Goal: Information Seeking & Learning: Learn about a topic

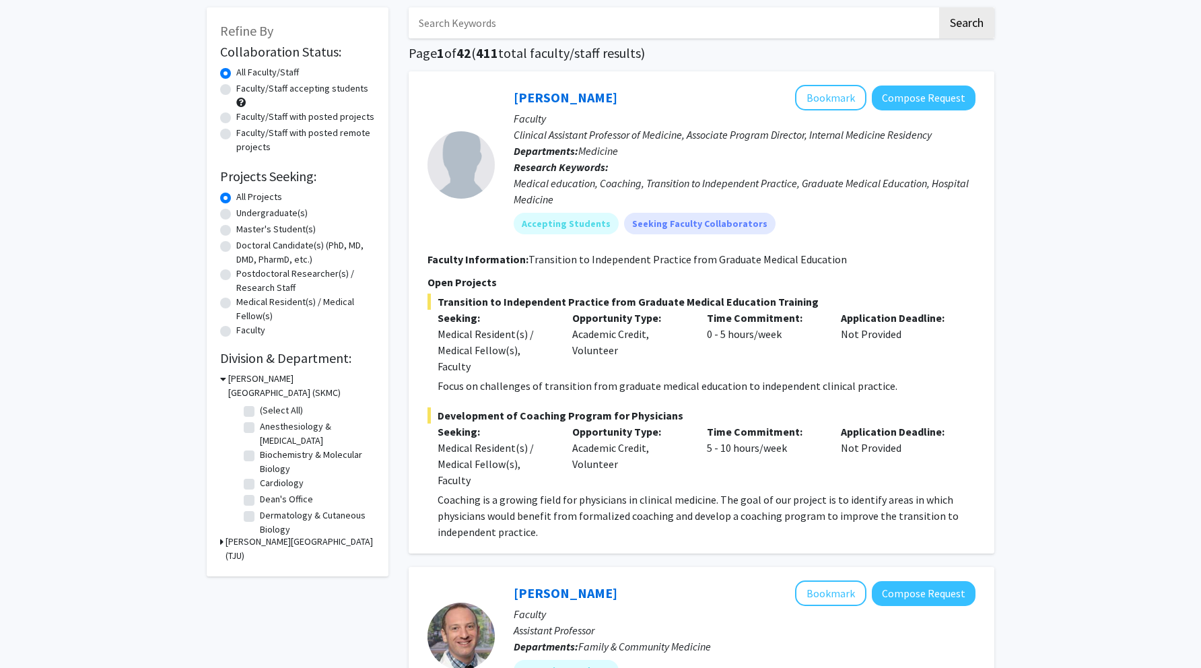
scroll to position [589, 0]
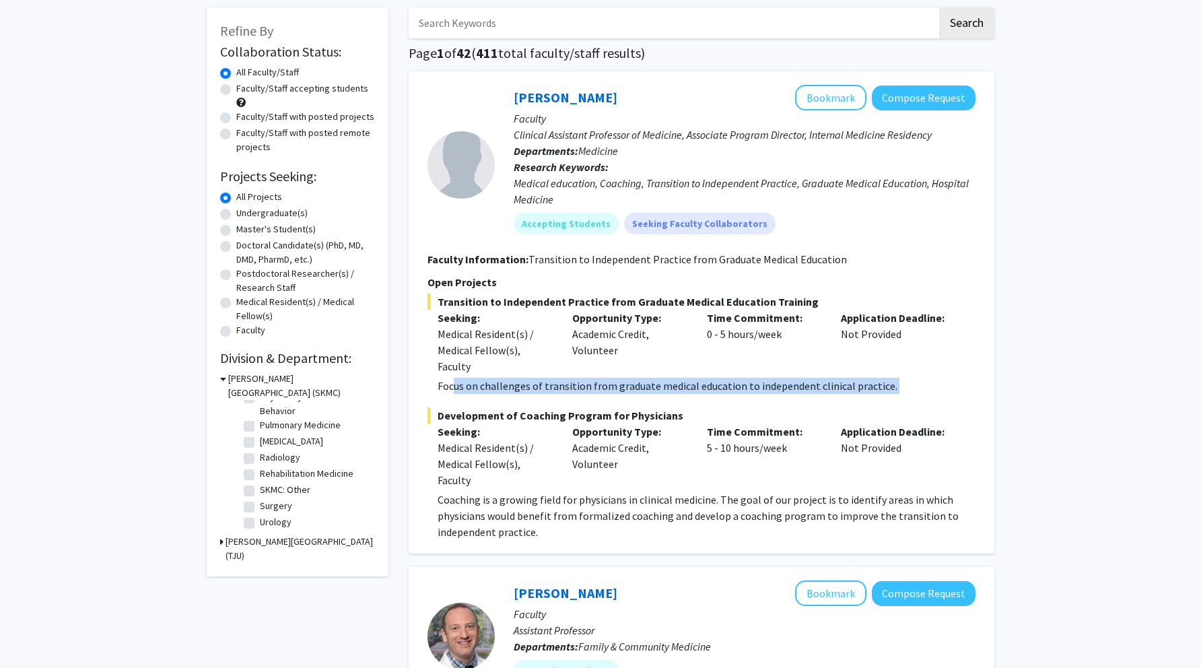
drag, startPoint x: 451, startPoint y: 390, endPoint x: 888, endPoint y: 403, distance: 437.7
click at [888, 403] on fg-project-list "Transition to Independent Practice from Graduate Medical Education Training See…" at bounding box center [701, 416] width 548 height 246
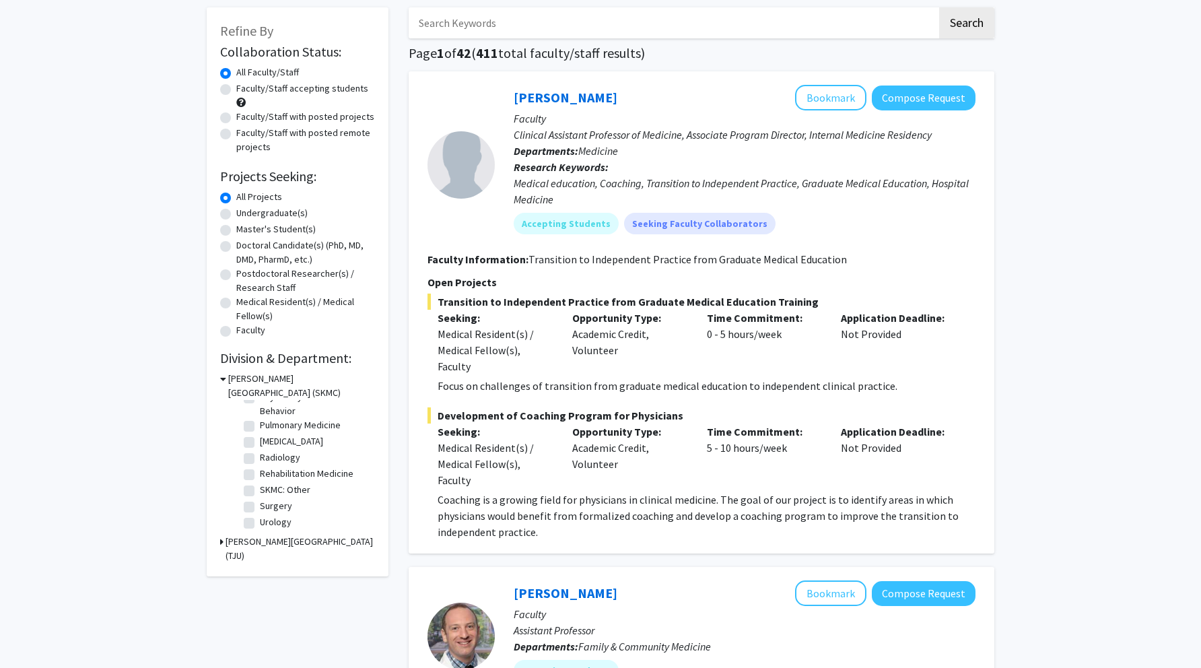
click at [736, 396] on fg-project-list "Transition to Independent Practice from Graduate Medical Education Training See…" at bounding box center [701, 416] width 548 height 246
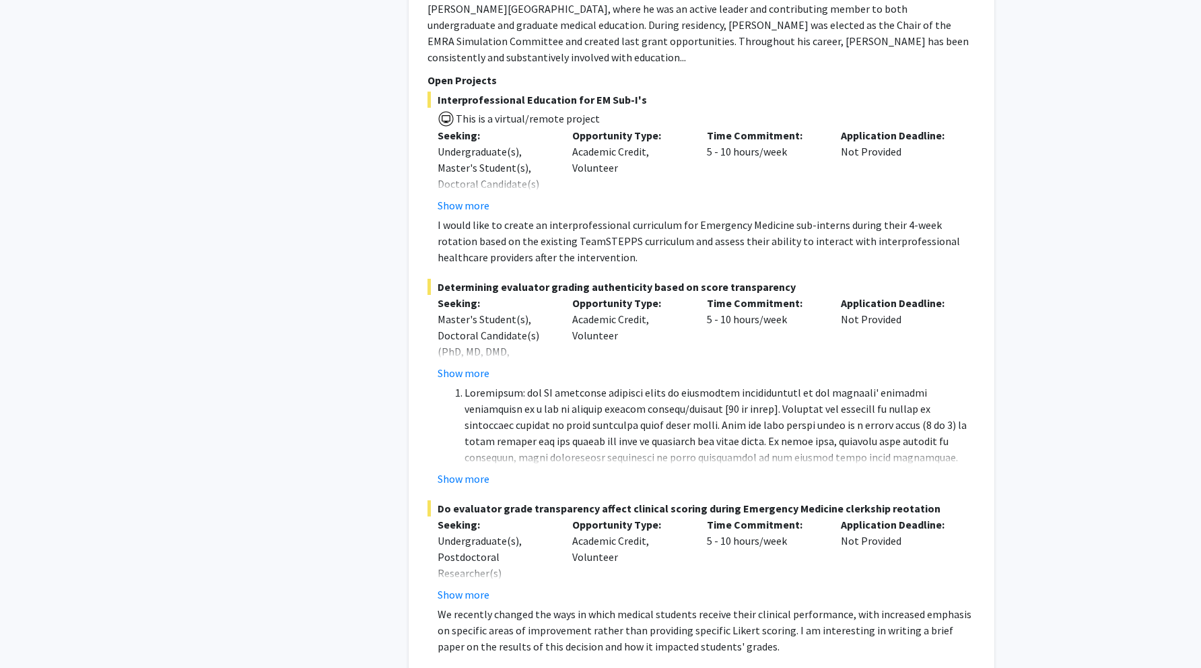
scroll to position [1475, 0]
click at [464, 468] on button "Show more" at bounding box center [463, 476] width 52 height 16
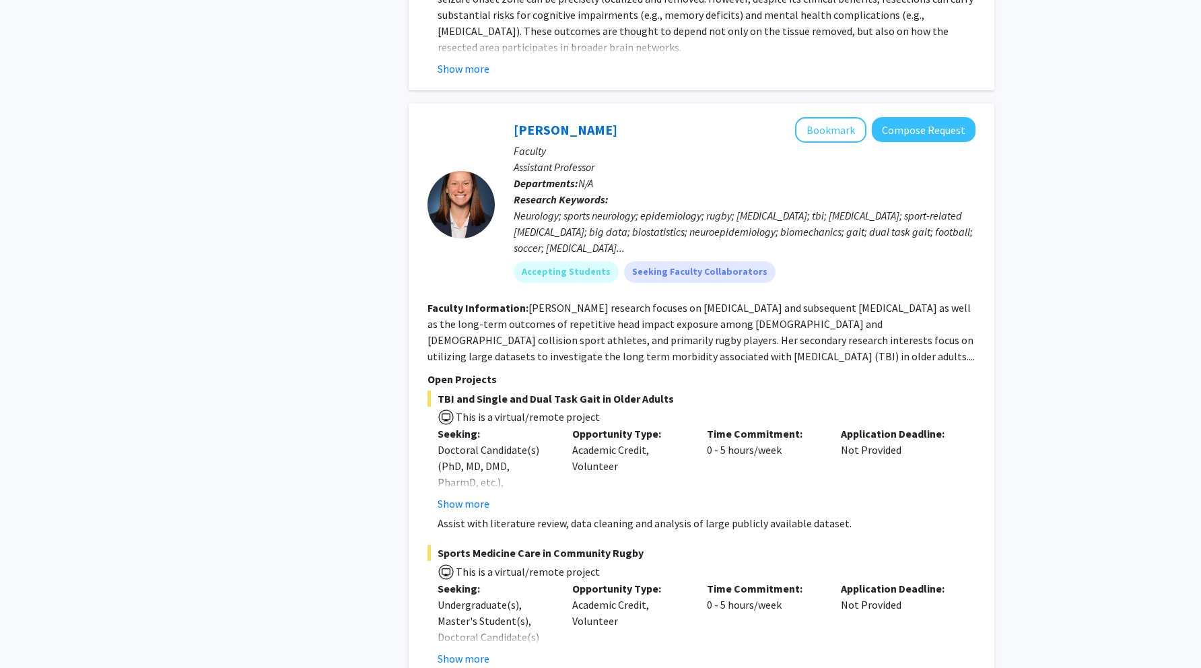
scroll to position [3828, 0]
click at [465, 496] on button "Show more" at bounding box center [463, 504] width 52 height 16
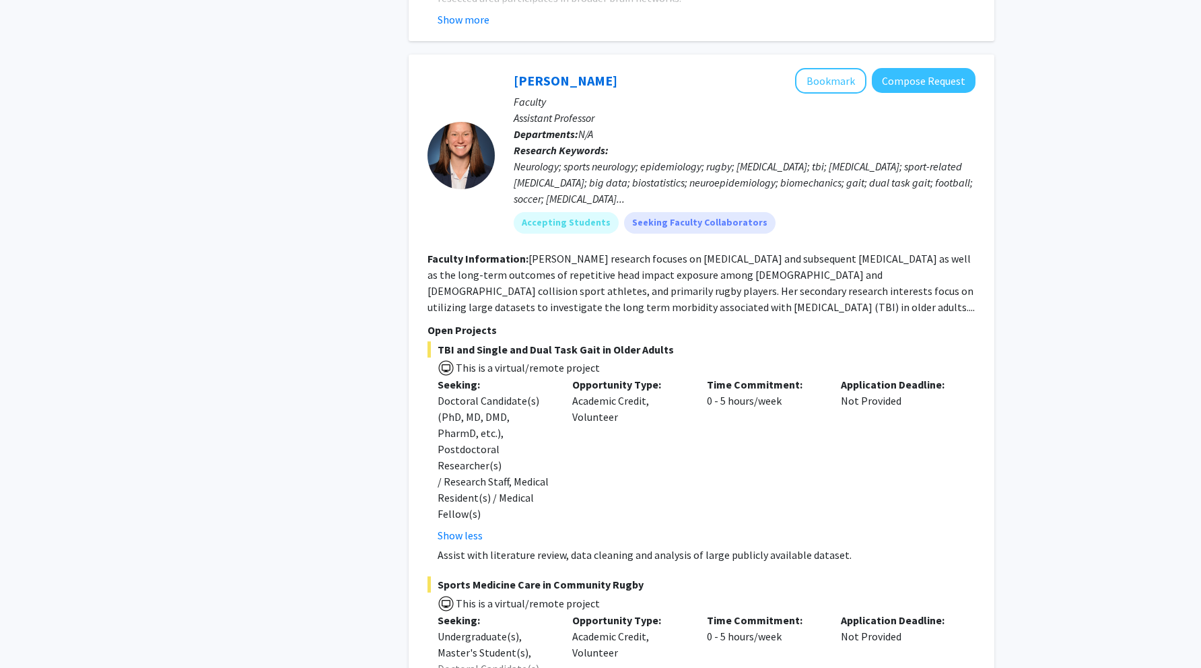
scroll to position [3888, 0]
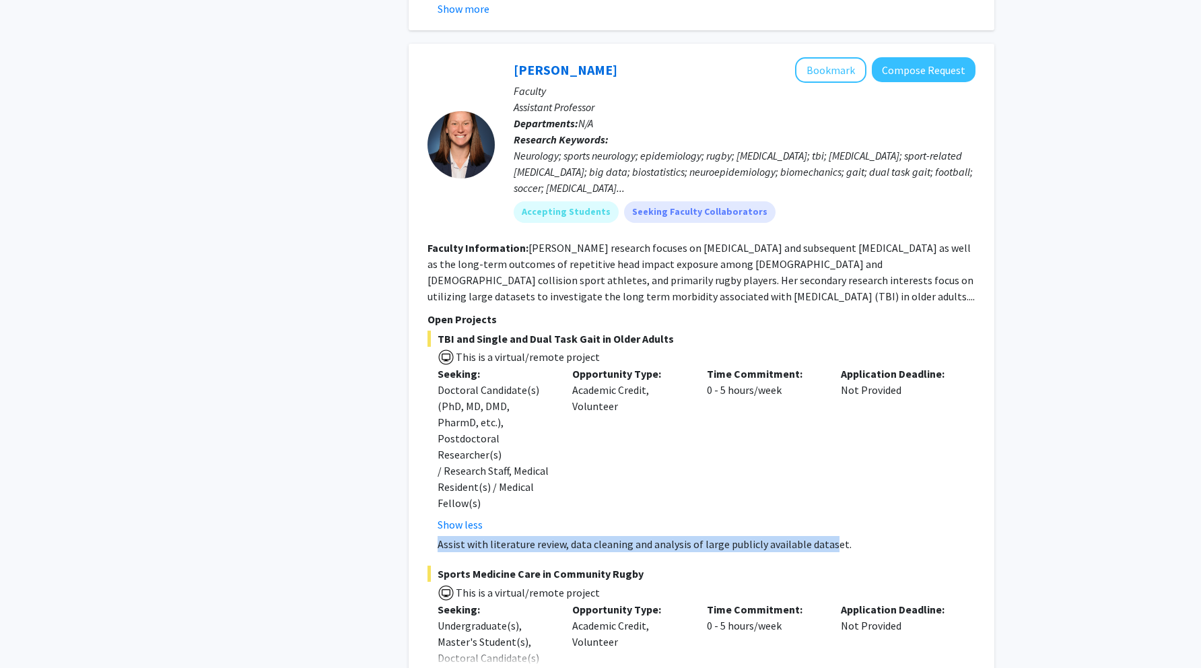
drag, startPoint x: 425, startPoint y: 456, endPoint x: 826, endPoint y: 455, distance: 401.1
click at [826, 455] on div "[PERSON_NAME] Bookmark Compose Request Faculty Assistant Professor Departments:…" at bounding box center [702, 535] width 586 height 983
click at [586, 330] on span "TBI and Single and Dual Task Gait in Older Adults" at bounding box center [701, 338] width 548 height 16
drag, startPoint x: 426, startPoint y: 462, endPoint x: 914, endPoint y: 458, distance: 488.0
click at [914, 458] on div "[PERSON_NAME] Bookmark Compose Request Faculty Assistant Professor Departments:…" at bounding box center [702, 535] width 586 height 983
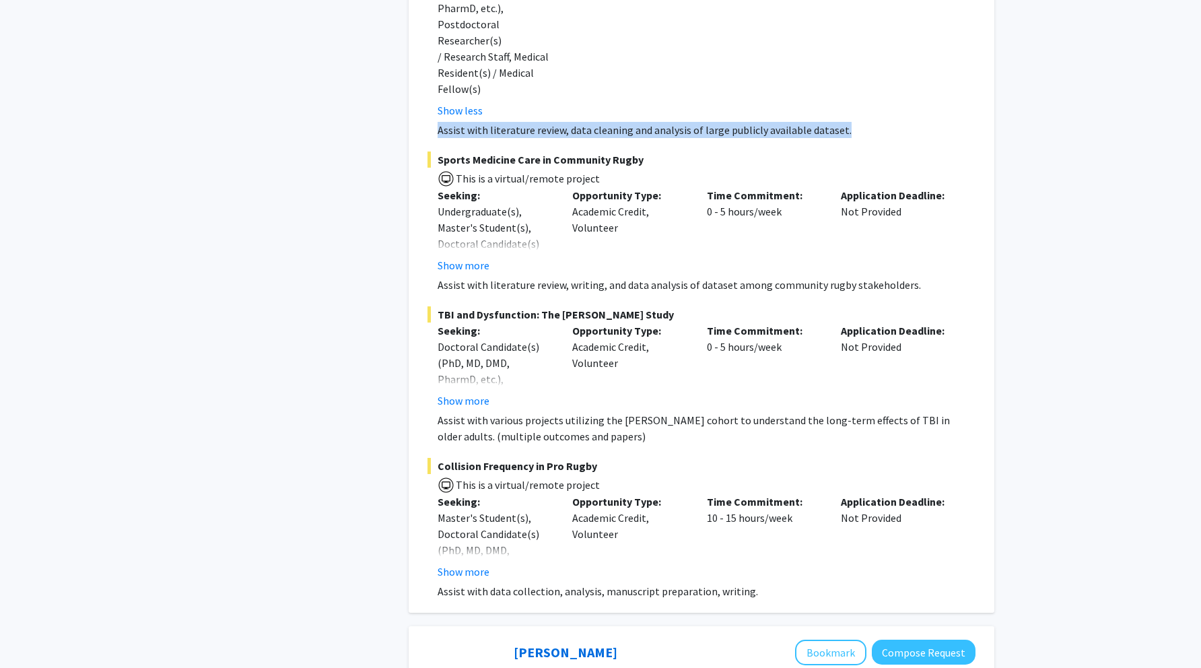
scroll to position [4305, 0]
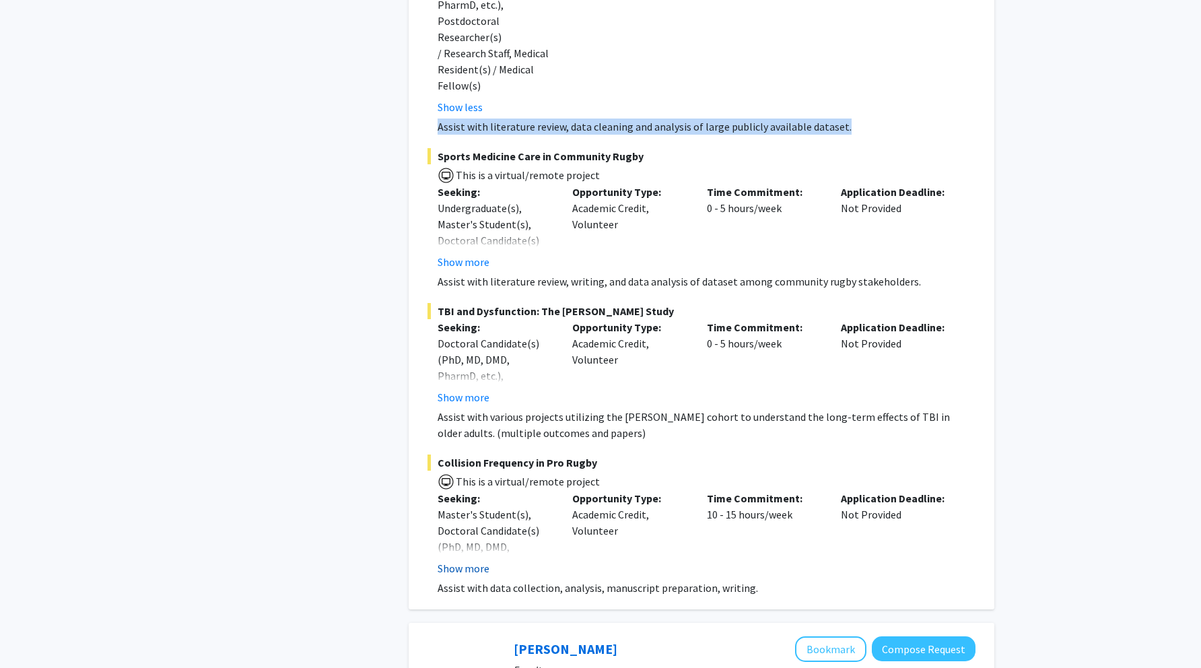
click at [460, 560] on button "Show more" at bounding box center [463, 568] width 52 height 16
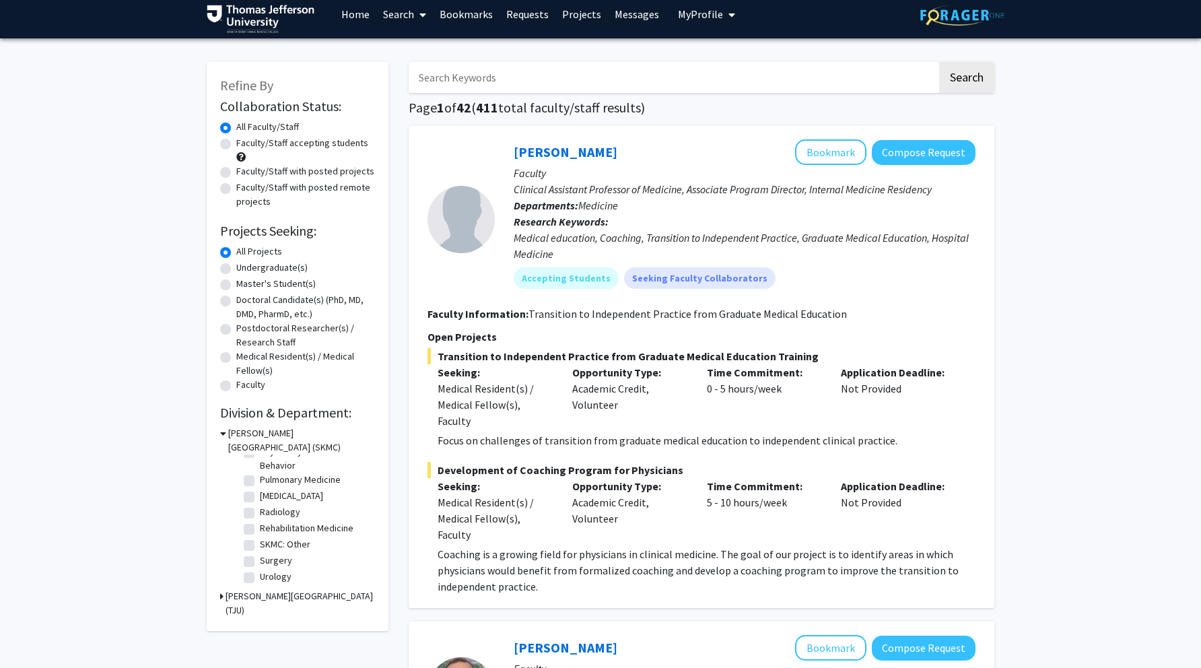
scroll to position [0, 0]
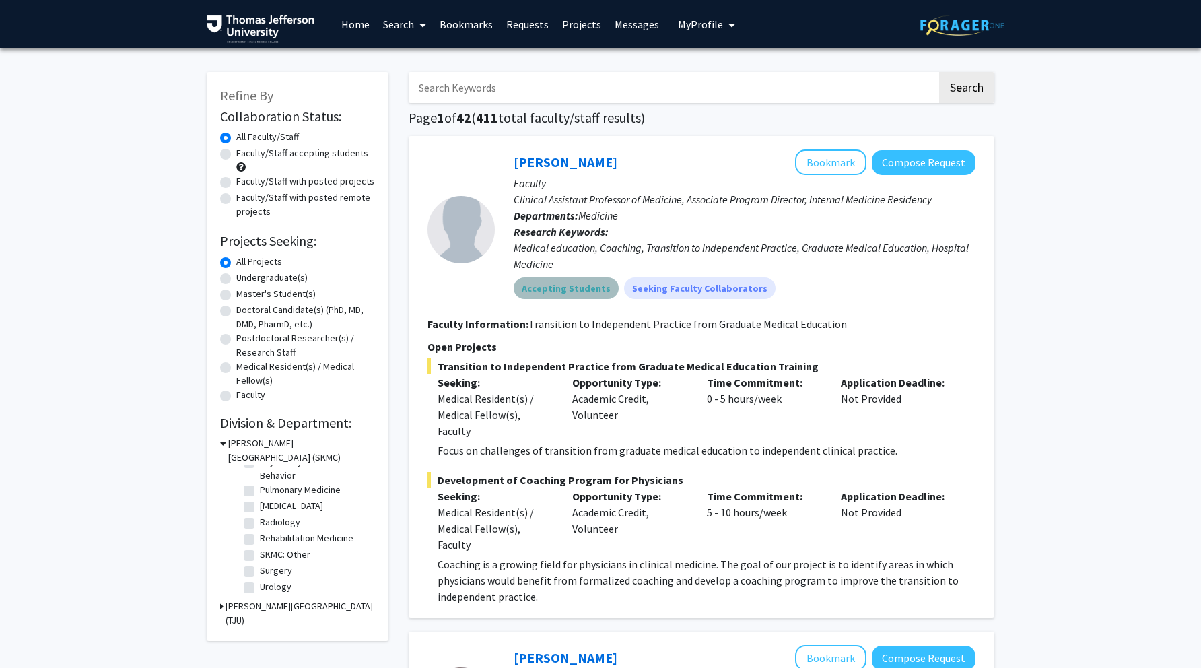
click at [571, 291] on mat-chip "Accepting Students" at bounding box center [566, 288] width 105 height 22
click at [567, 291] on mat-chip "Accepting Students" at bounding box center [566, 288] width 105 height 22
click at [555, 315] on fg-search-faculty "[PERSON_NAME] Bookmark Compose Request Faculty Clinical Assistant Professor of …" at bounding box center [701, 376] width 548 height 455
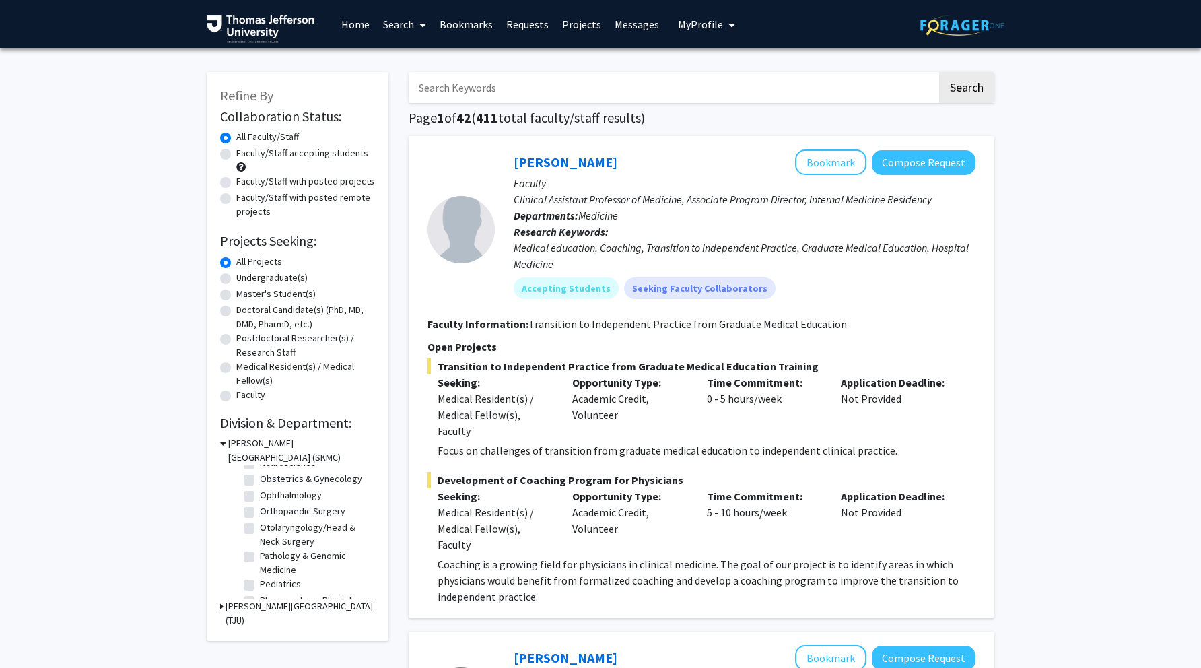
scroll to position [589, 0]
click at [221, 606] on icon at bounding box center [221, 606] width 3 height 14
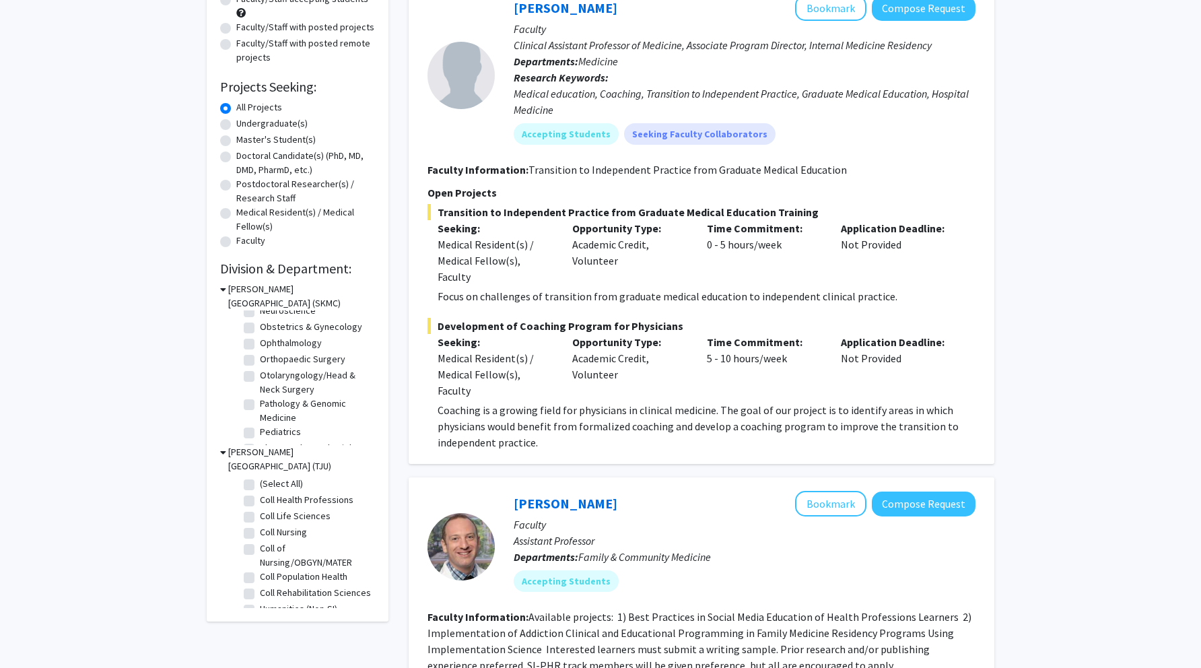
scroll to position [400, 0]
click at [260, 365] on label "Orthopaedic Surgery" at bounding box center [302, 363] width 85 height 14
click at [260, 365] on input "Orthopaedic Surgery" at bounding box center [264, 360] width 9 height 9
checkbox input "true"
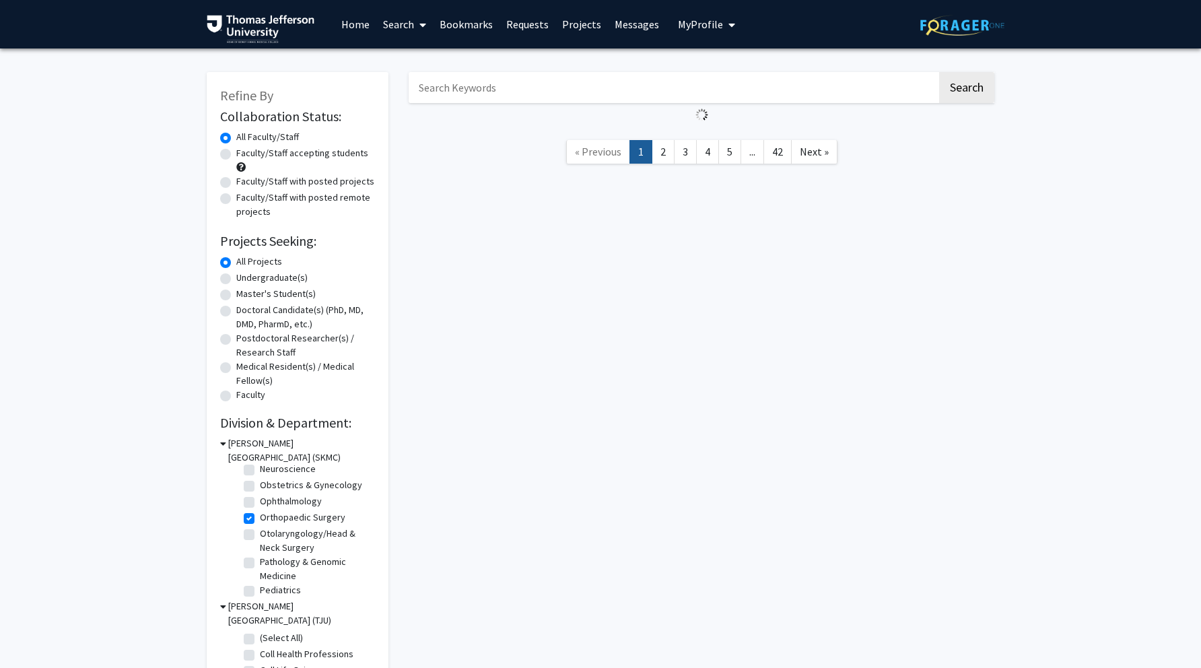
click at [248, 379] on label "Medical Resident(s) / Medical Fellow(s)" at bounding box center [305, 373] width 139 height 28
click at [245, 368] on input "Medical Resident(s) / Medical Fellow(s)" at bounding box center [240, 363] width 9 height 9
radio input "true"
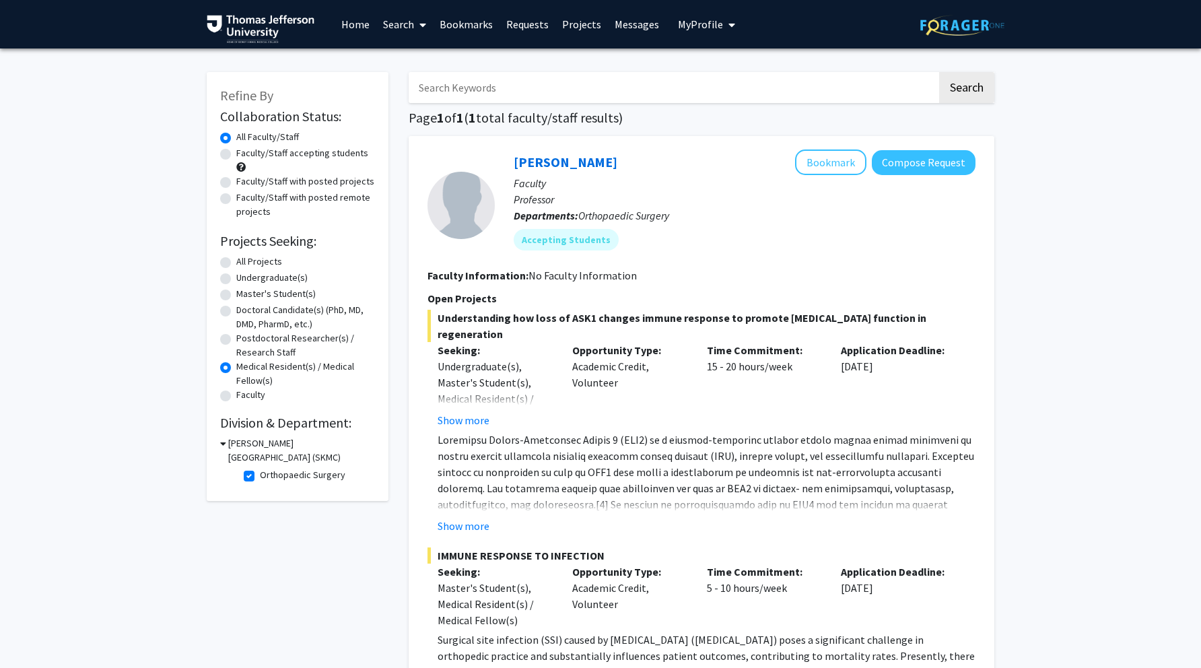
click at [236, 267] on label "All Projects" at bounding box center [259, 261] width 46 height 14
click at [236, 263] on input "All Projects" at bounding box center [240, 258] width 9 height 9
radio input "true"
click at [225, 444] on div "[PERSON_NAME][GEOGRAPHIC_DATA] (SKMC)" at bounding box center [297, 450] width 155 height 28
click at [221, 444] on icon at bounding box center [223, 443] width 6 height 14
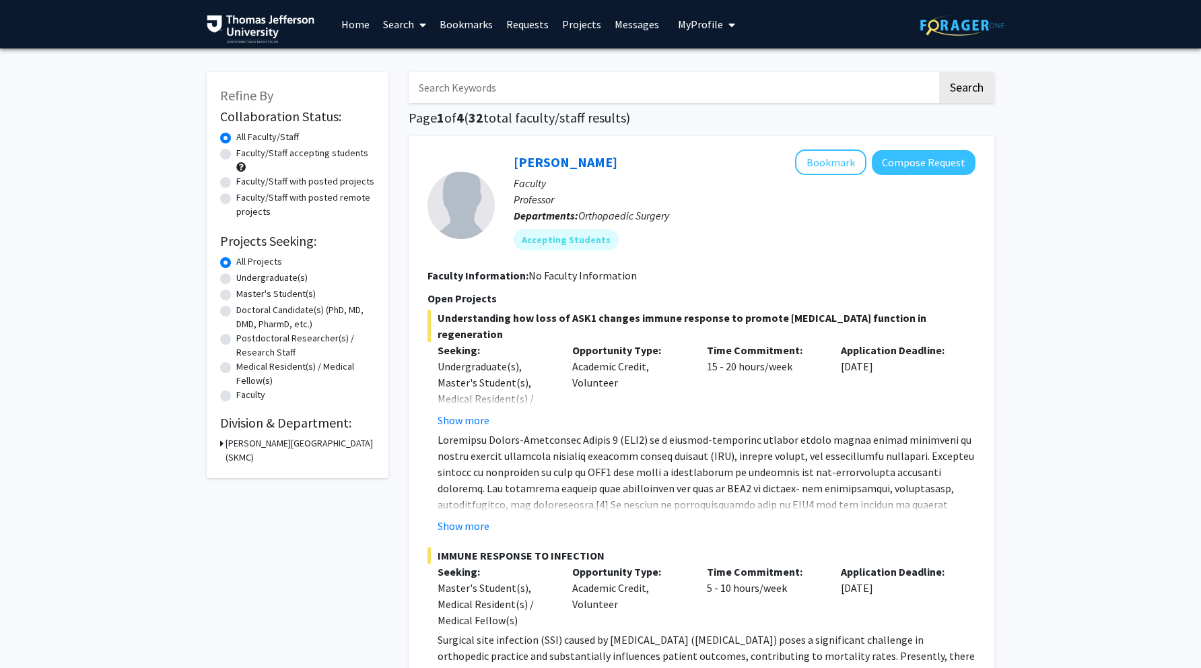
click at [225, 445] on h3 "[PERSON_NAME][GEOGRAPHIC_DATA] (SKMC)" at bounding box center [299, 450] width 149 height 28
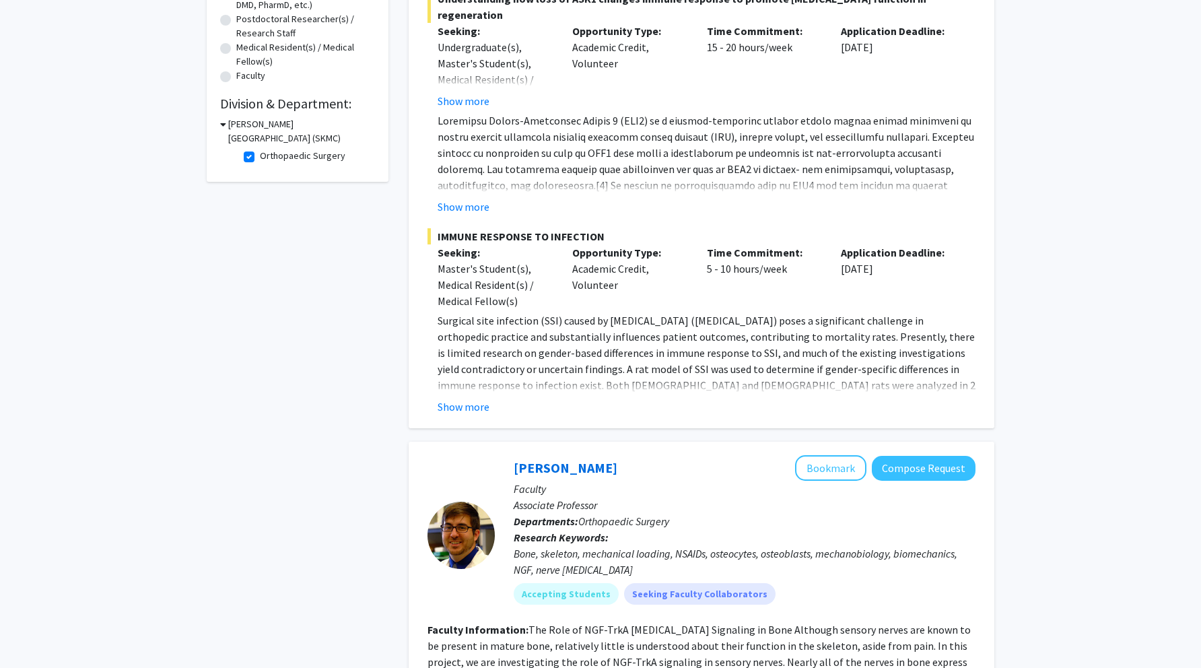
scroll to position [320, 0]
click at [478, 396] on fg-read-more "Surgical site infection (SSI) caused by [MEDICAL_DATA] ([MEDICAL_DATA]) poses a…" at bounding box center [701, 362] width 548 height 102
click at [454, 411] on button "Show more" at bounding box center [463, 405] width 52 height 16
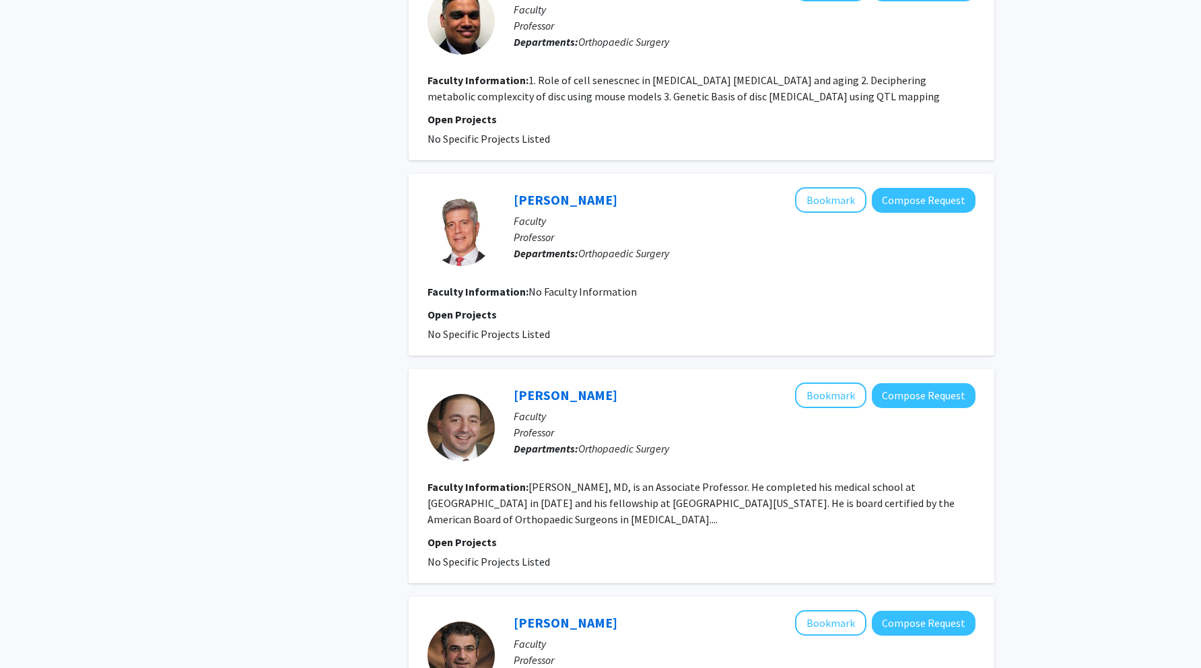
scroll to position [2539, 0]
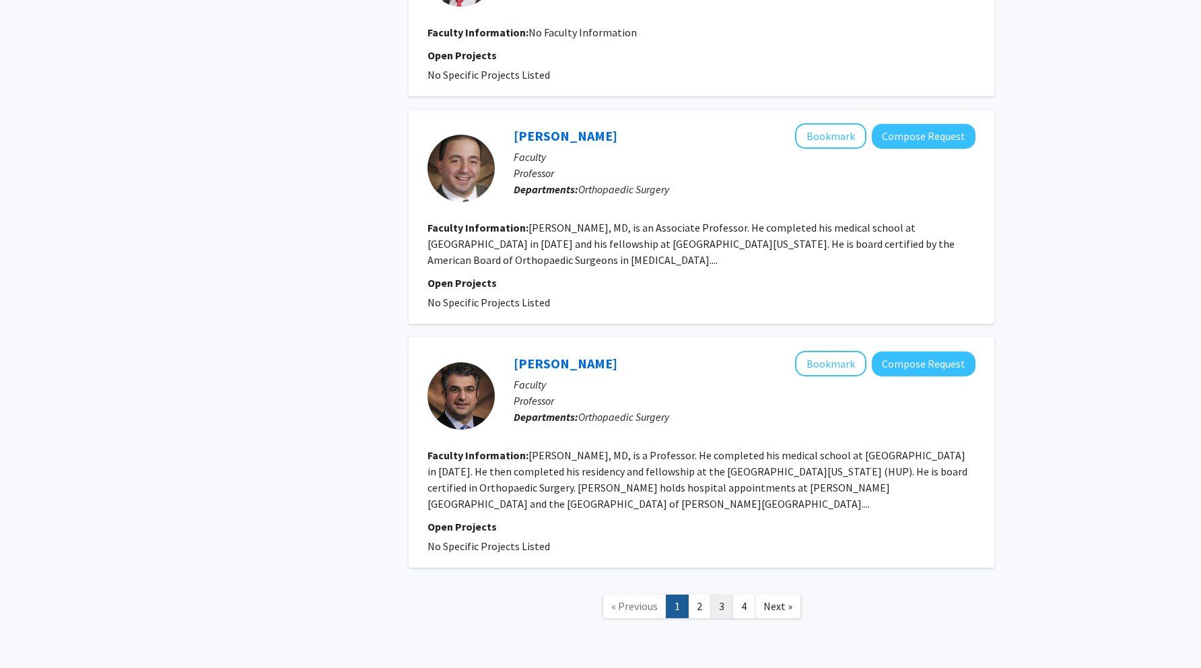
click at [718, 594] on link "3" at bounding box center [721, 606] width 23 height 24
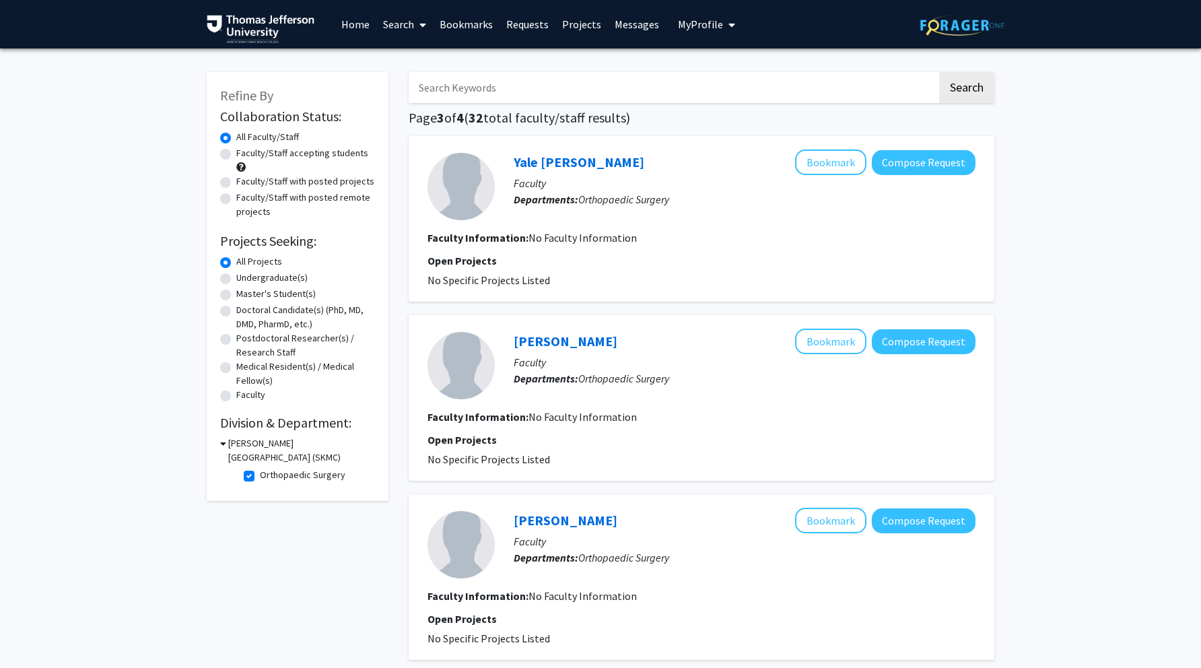
click at [260, 475] on label "Orthopaedic Surgery" at bounding box center [302, 475] width 85 height 14
click at [260, 475] on input "Orthopaedic Surgery" at bounding box center [264, 472] width 9 height 9
checkbox input "false"
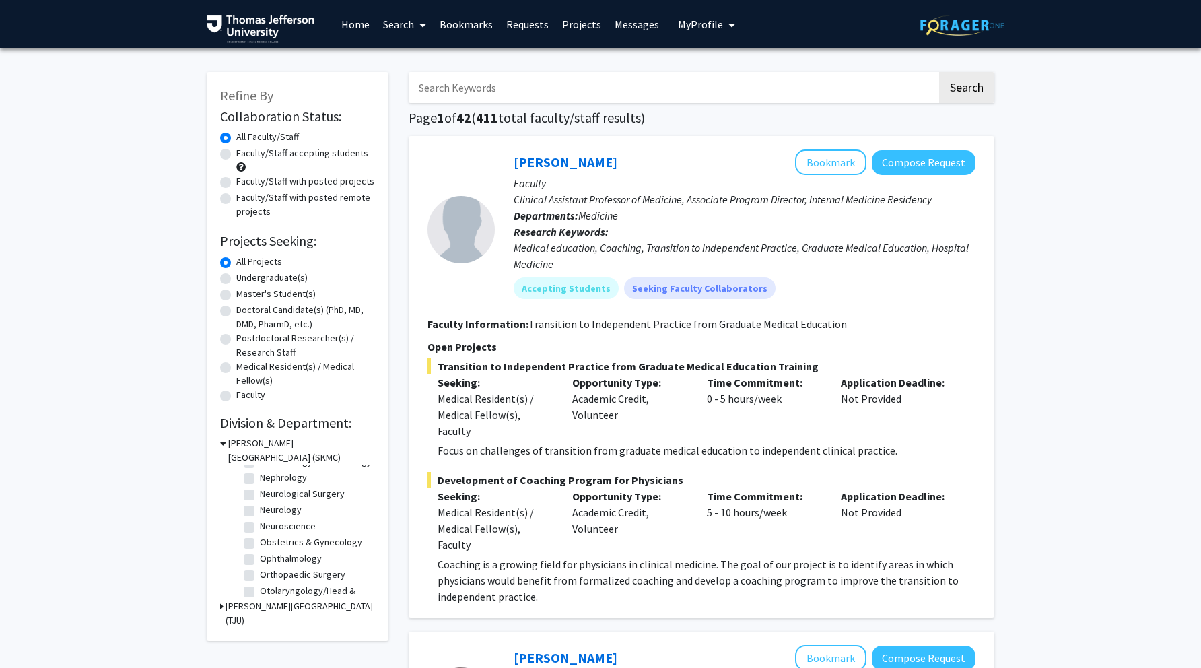
scroll to position [347, 0]
click at [260, 558] on label "Ophthalmology" at bounding box center [291, 554] width 62 height 14
click at [260, 556] on input "Ophthalmology" at bounding box center [264, 551] width 9 height 9
checkbox input "true"
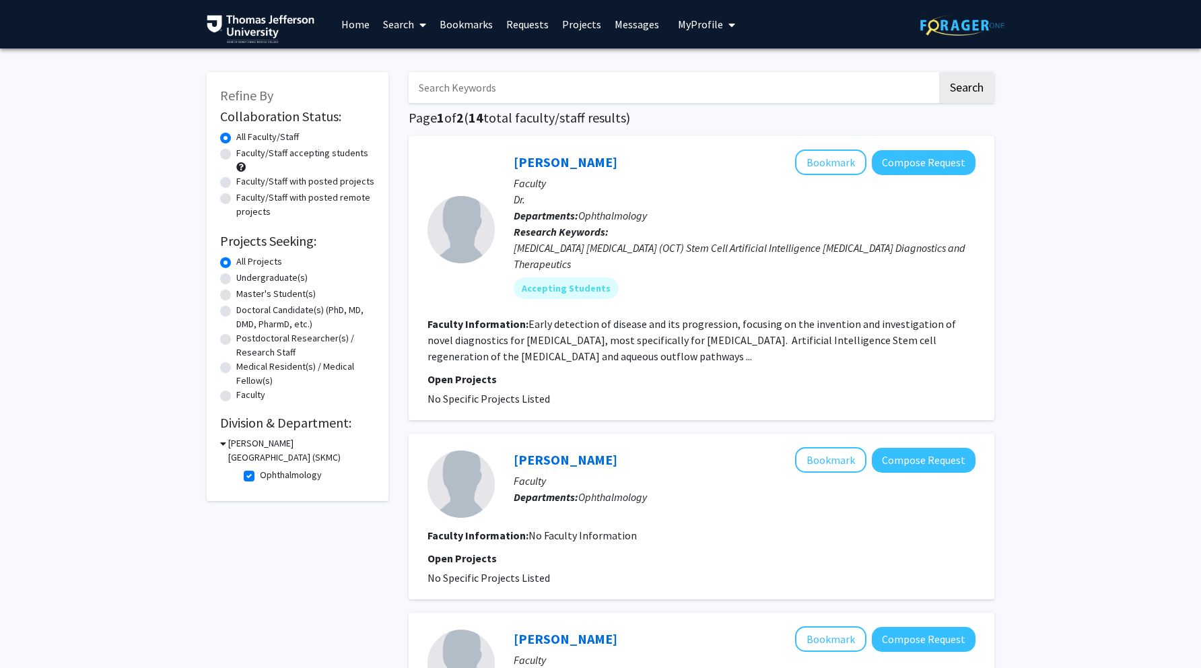
click at [591, 357] on fg-read-more "Early detection of disease and its progression, focusing on the invention and i…" at bounding box center [691, 340] width 528 height 46
click at [587, 360] on fg-read-more "Early detection of disease and its progression, focusing on the invention and i…" at bounding box center [691, 340] width 528 height 46
copy link "[PERSON_NAME]"
click at [746, 217] on p "Departments: Ophthalmology" at bounding box center [745, 215] width 462 height 16
click at [260, 475] on label "Ophthalmology" at bounding box center [291, 475] width 62 height 14
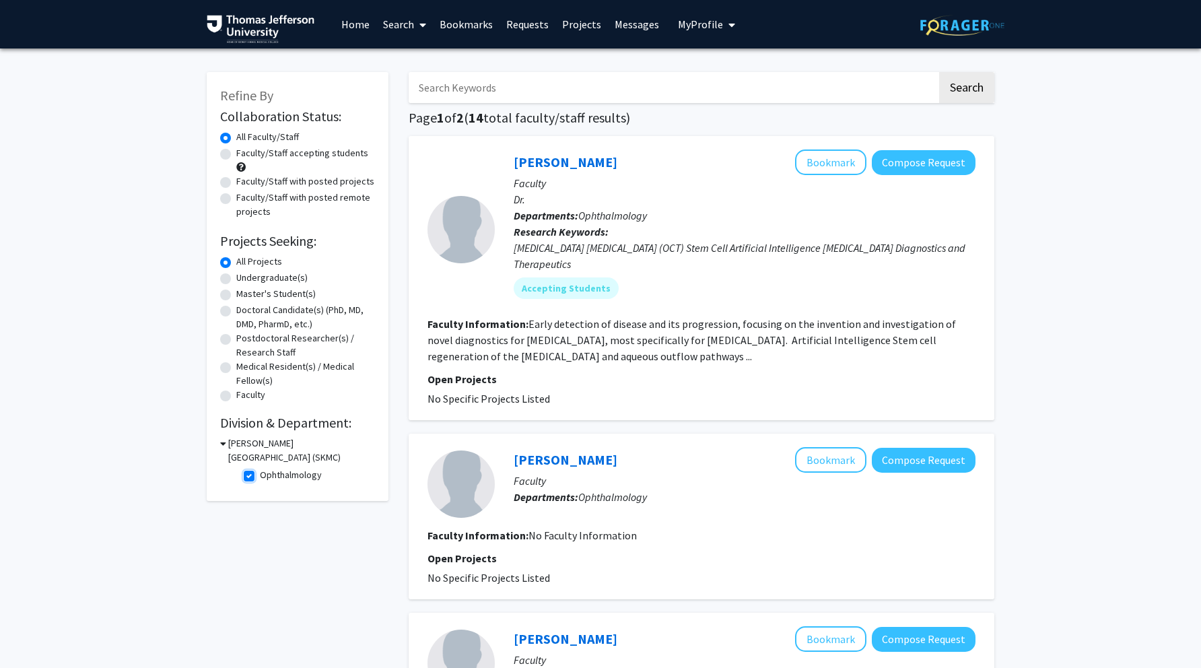
click at [260, 475] on input "Ophthalmology" at bounding box center [264, 472] width 9 height 9
checkbox input "false"
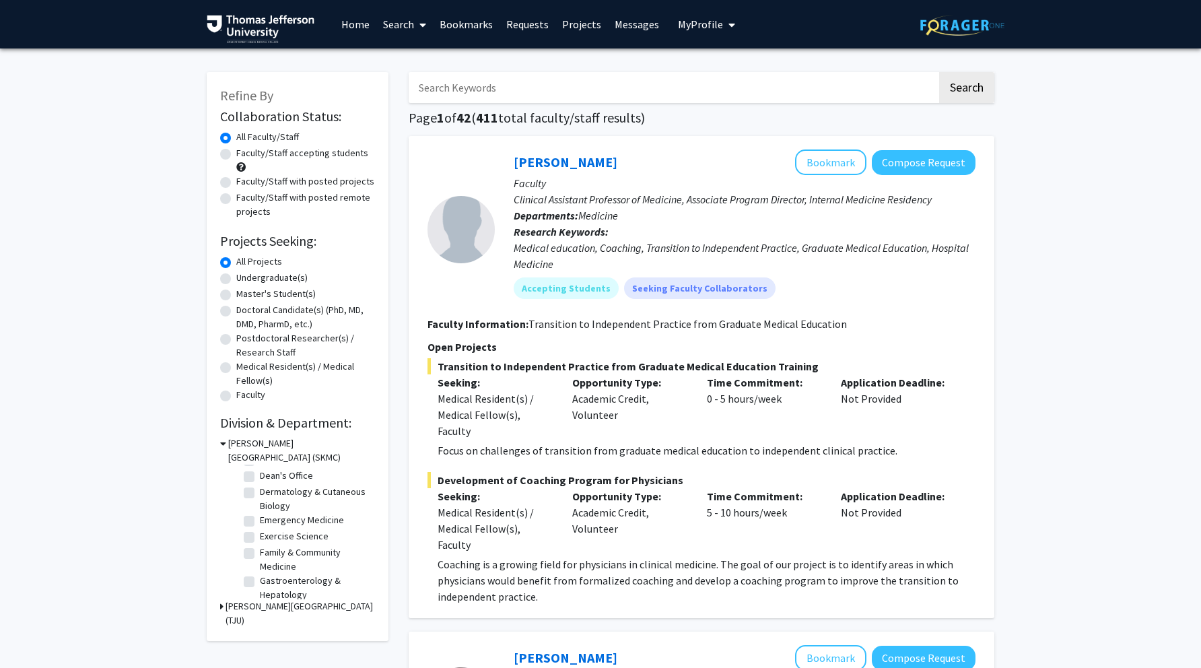
scroll to position [83, 0]
click at [254, 499] on fg-checkbox "Dermatology & Cutaneous Biology Dermatology & Cutaneous Biology" at bounding box center [308, 503] width 128 height 28
click at [260, 499] on label "Dermatology & Cutaneous Biology" at bounding box center [316, 503] width 112 height 28
click at [260, 498] on input "Dermatology & Cutaneous Biology" at bounding box center [264, 493] width 9 height 9
checkbox input "true"
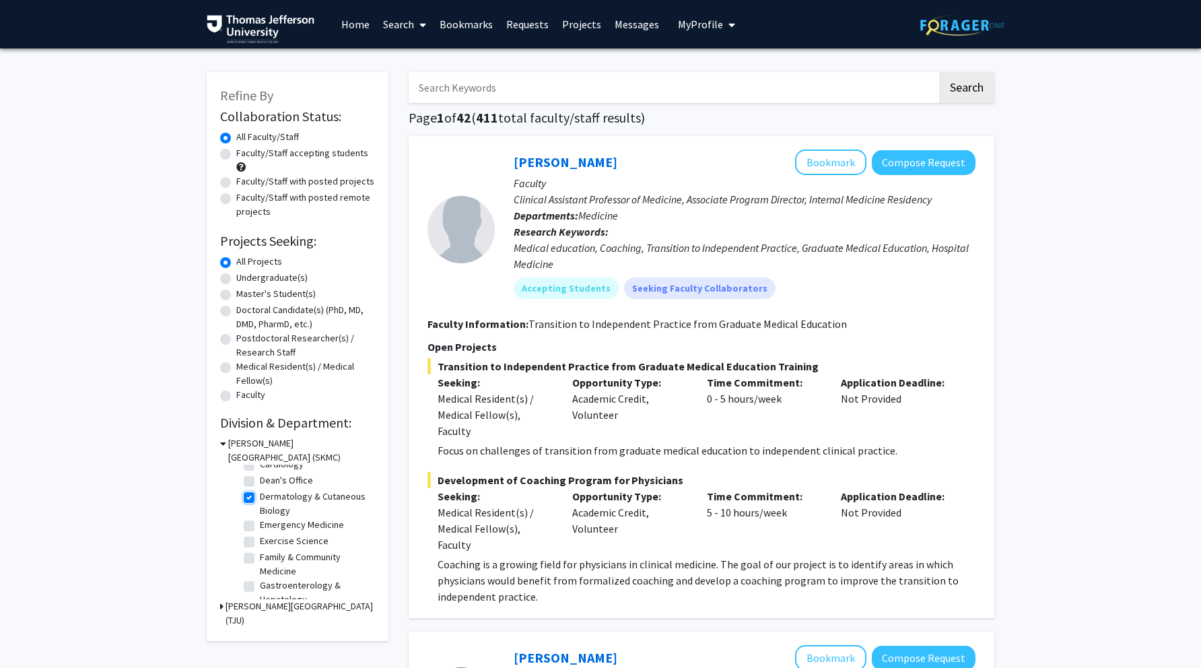
checkbox input "true"
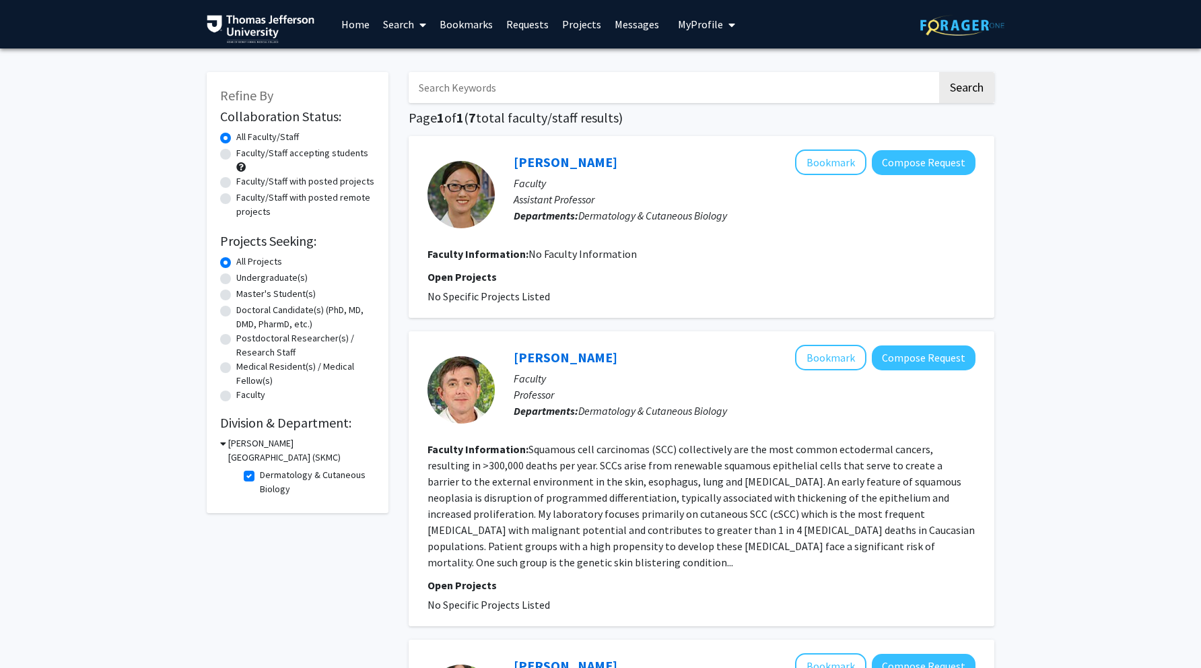
click at [260, 477] on label "Dermatology & Cutaneous Biology" at bounding box center [316, 482] width 112 height 28
click at [260, 477] on input "Dermatology & Cutaneous Biology" at bounding box center [264, 472] width 9 height 9
checkbox input "false"
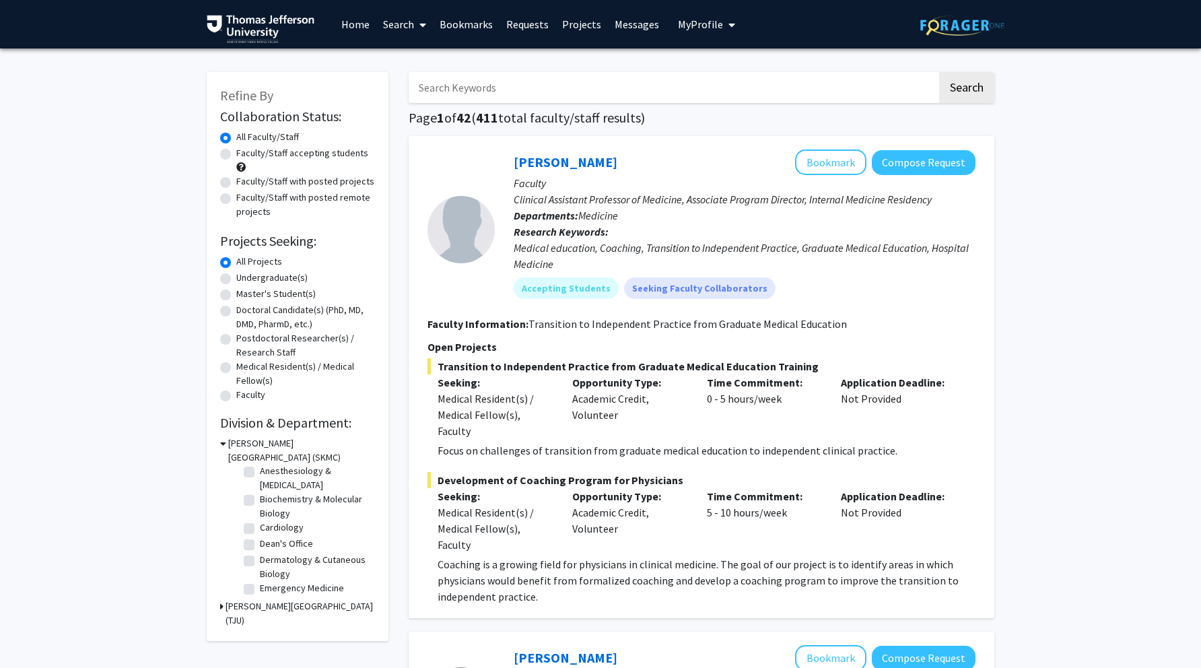
scroll to position [20, 0]
click at [260, 528] on label "Cardiology" at bounding box center [282, 528] width 44 height 14
click at [260, 528] on input "Cardiology" at bounding box center [264, 525] width 9 height 9
checkbox input "true"
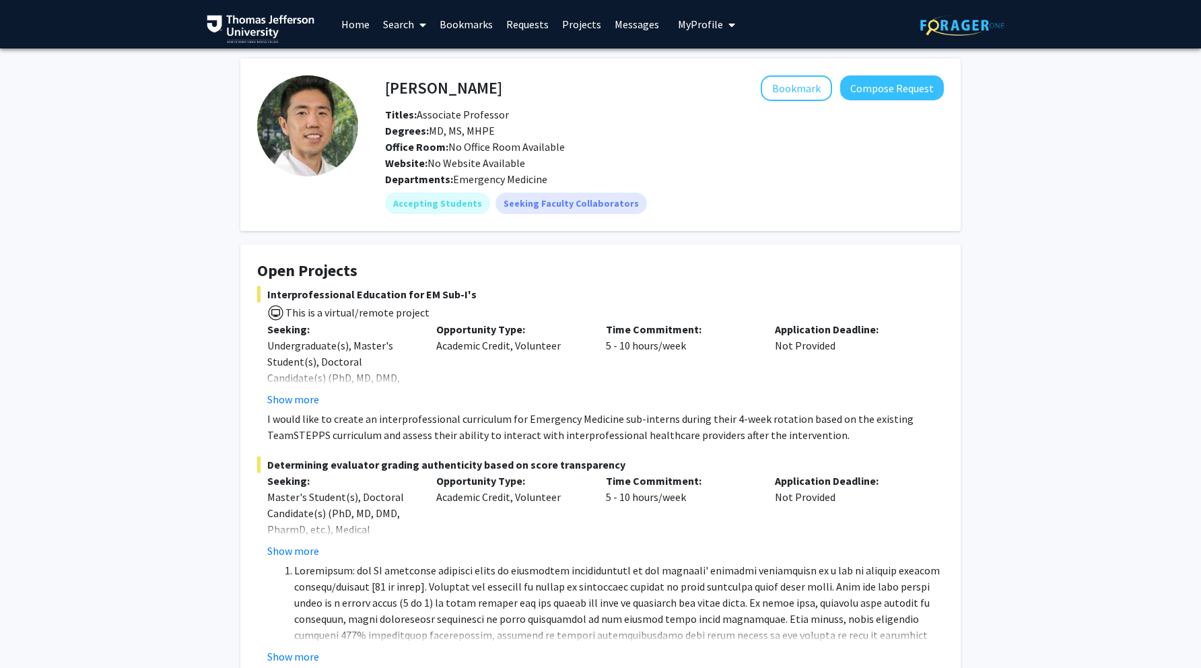
drag, startPoint x: 423, startPoint y: 145, endPoint x: 590, endPoint y: 145, distance: 167.6
click at [590, 145] on div "Office Room: No Office Room Available" at bounding box center [664, 147] width 579 height 16
drag, startPoint x: 386, startPoint y: 83, endPoint x: 651, endPoint y: 81, distance: 265.2
click at [651, 81] on div "Xiao Chi Zhang Bookmark Compose Request" at bounding box center [664, 88] width 579 height 26
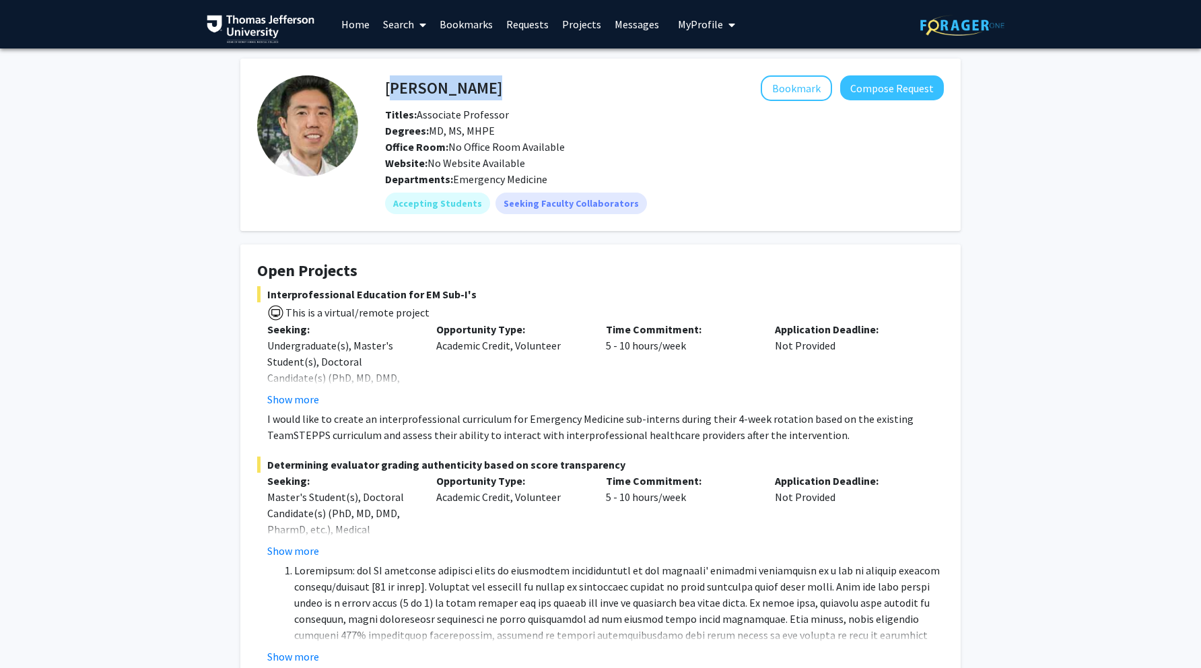
drag, startPoint x: 495, startPoint y: 91, endPoint x: 388, endPoint y: 90, distance: 107.0
click at [388, 90] on div "Xiao Chi Zhang Bookmark Compose Request" at bounding box center [664, 88] width 579 height 26
copy h4 "[PERSON_NAME]"
click at [532, 344] on div "Opportunity Type: Academic Credit, Volunteer" at bounding box center [510, 364] width 169 height 86
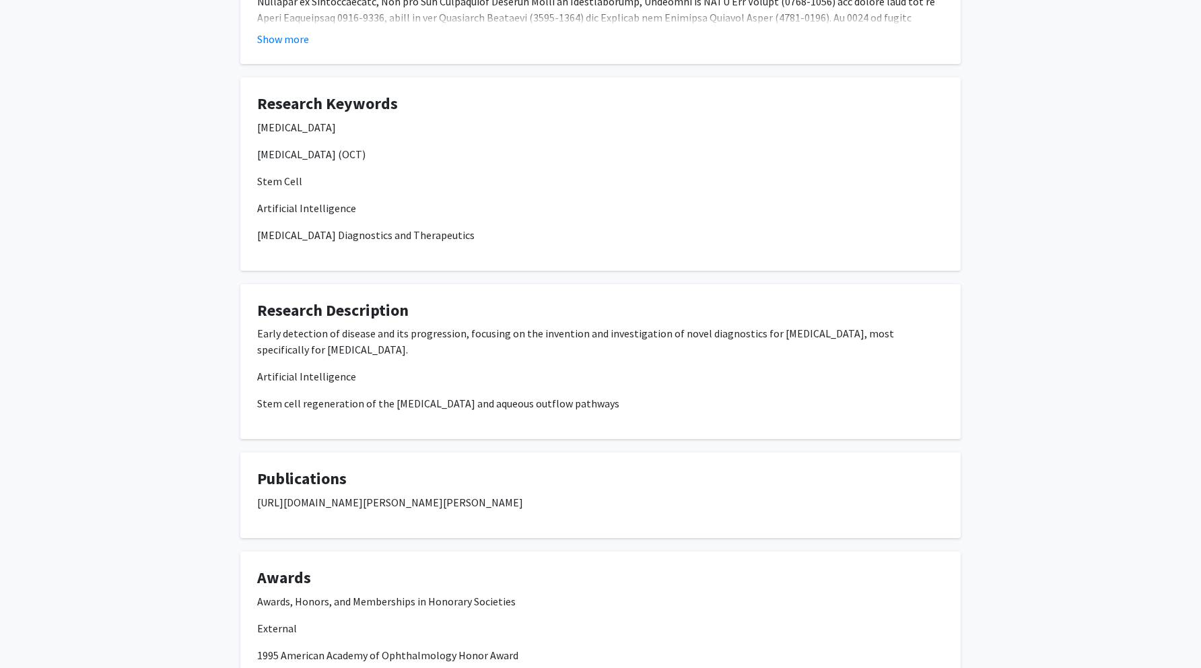
scroll to position [425, 0]
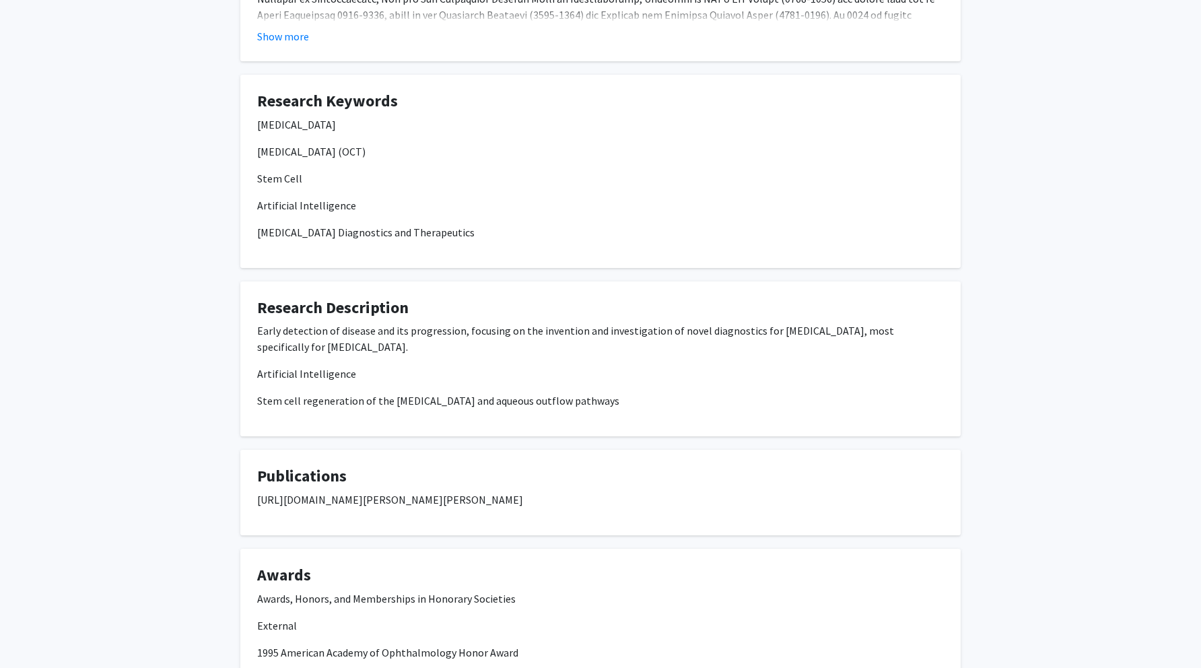
drag, startPoint x: 619, startPoint y: 502, endPoint x: 238, endPoint y: 495, distance: 381.0
click at [238, 495] on div "Joel Schuman Bookmark Compose Request Titles: Dr. Degrees: MD Office Room: Will…" at bounding box center [600, 269] width 740 height 1270
copy p "https://www.ncbi.nlm.nih.gov/myncbi/joel.schuman.1/bibliography/public/"
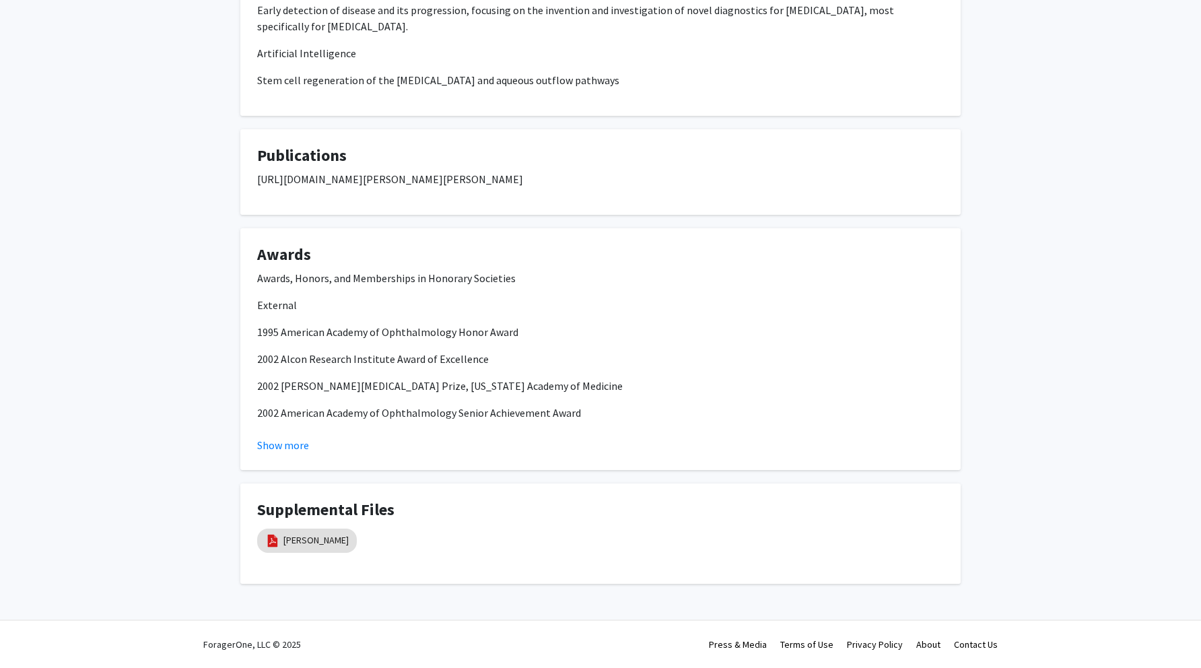
click at [325, 440] on div "Show more" at bounding box center [600, 445] width 687 height 16
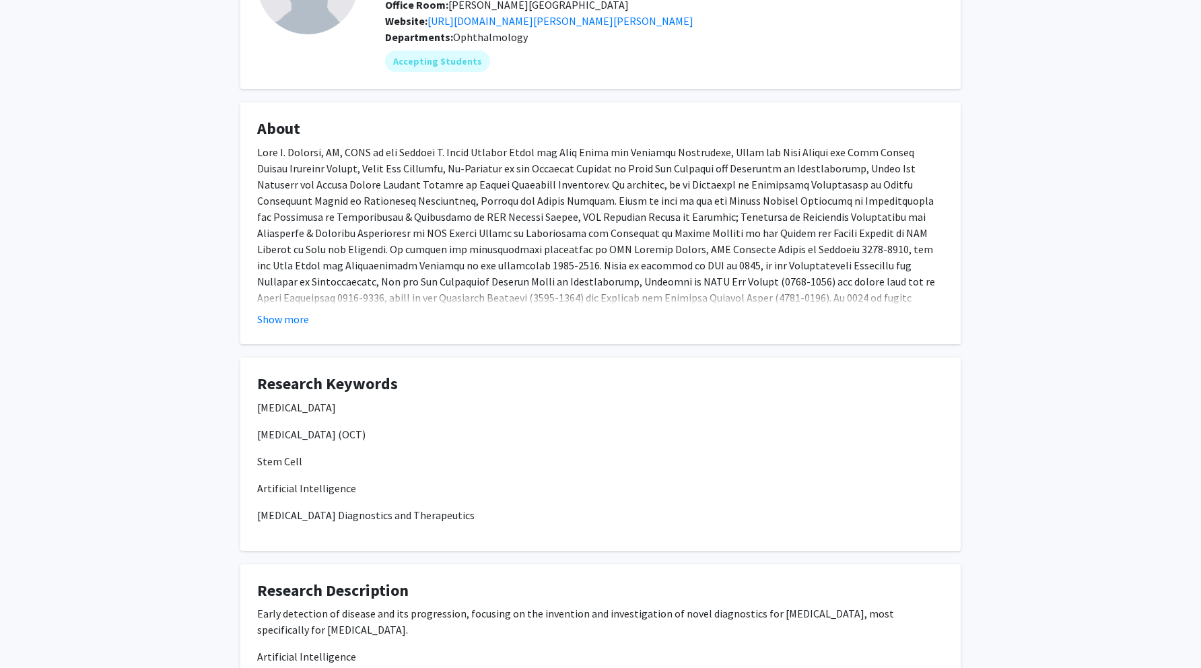
scroll to position [0, 0]
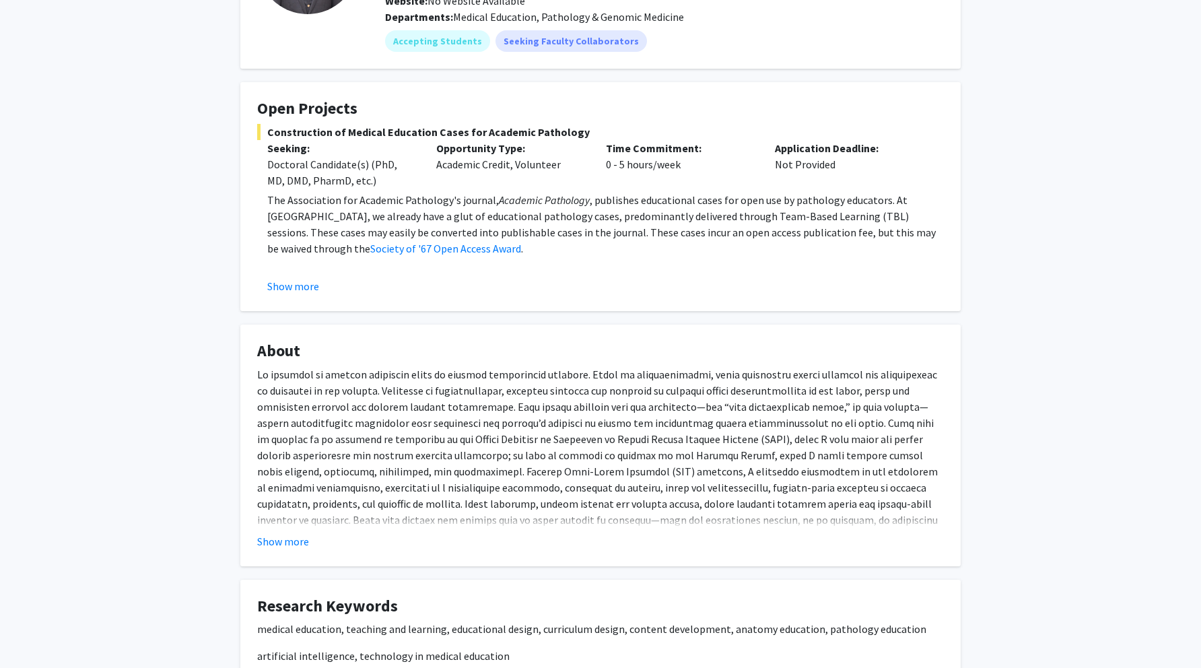
scroll to position [170, 0]
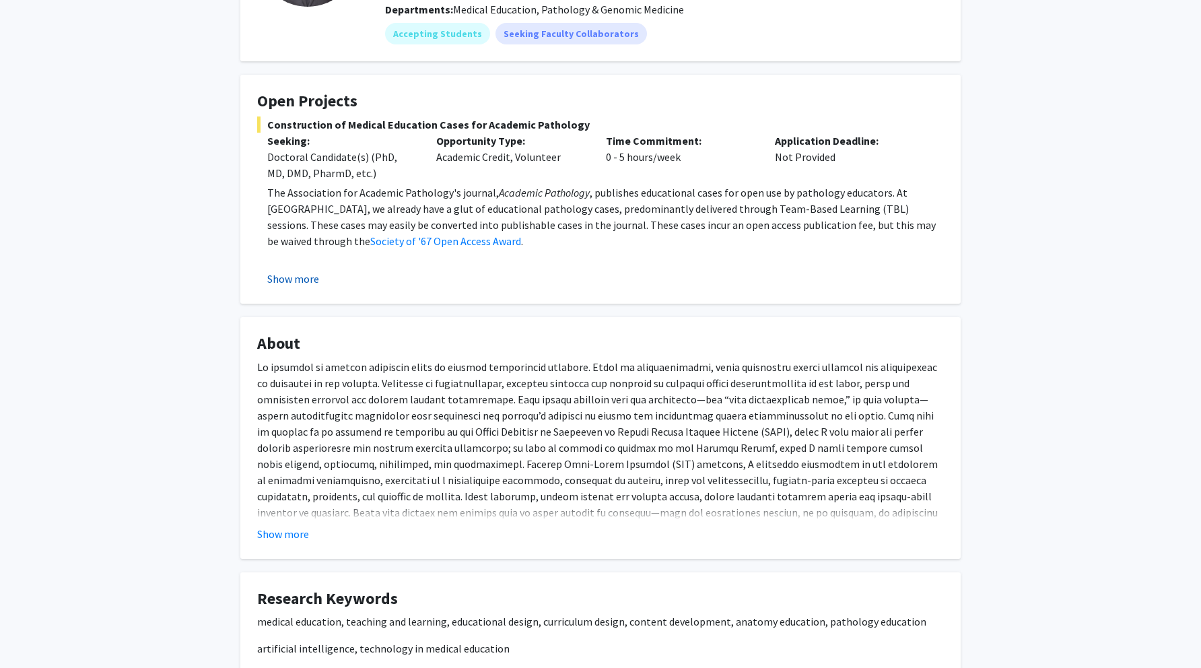
click at [293, 275] on button "Show more" at bounding box center [293, 279] width 52 height 16
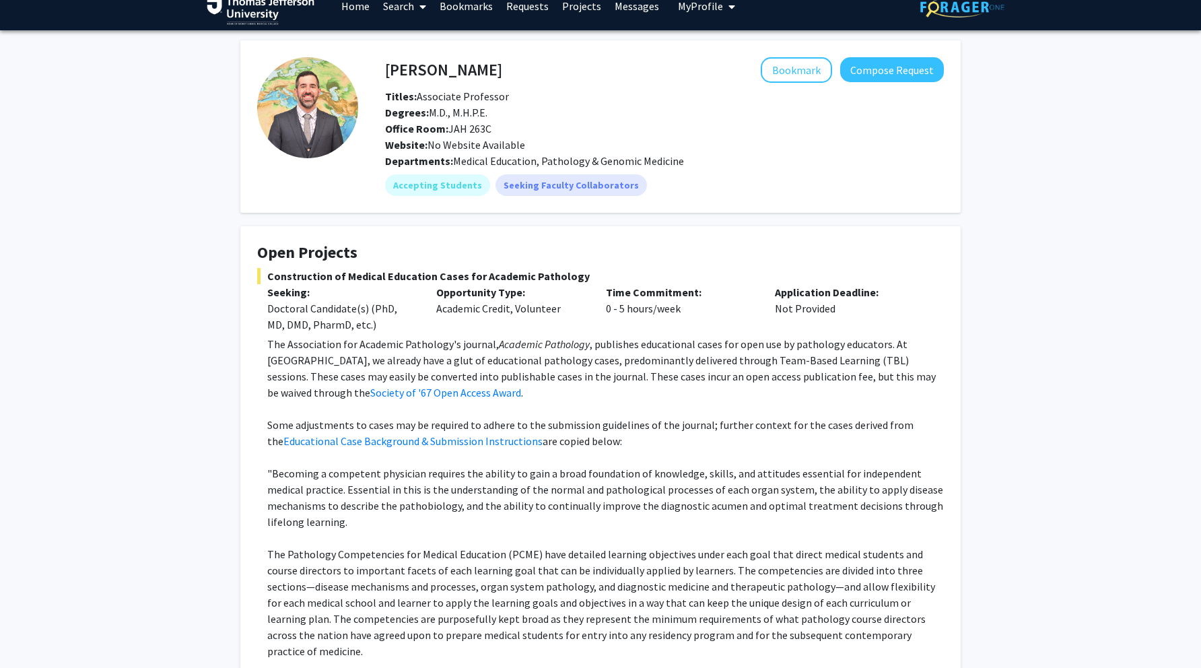
scroll to position [0, 0]
